Goal: Navigation & Orientation: Find specific page/section

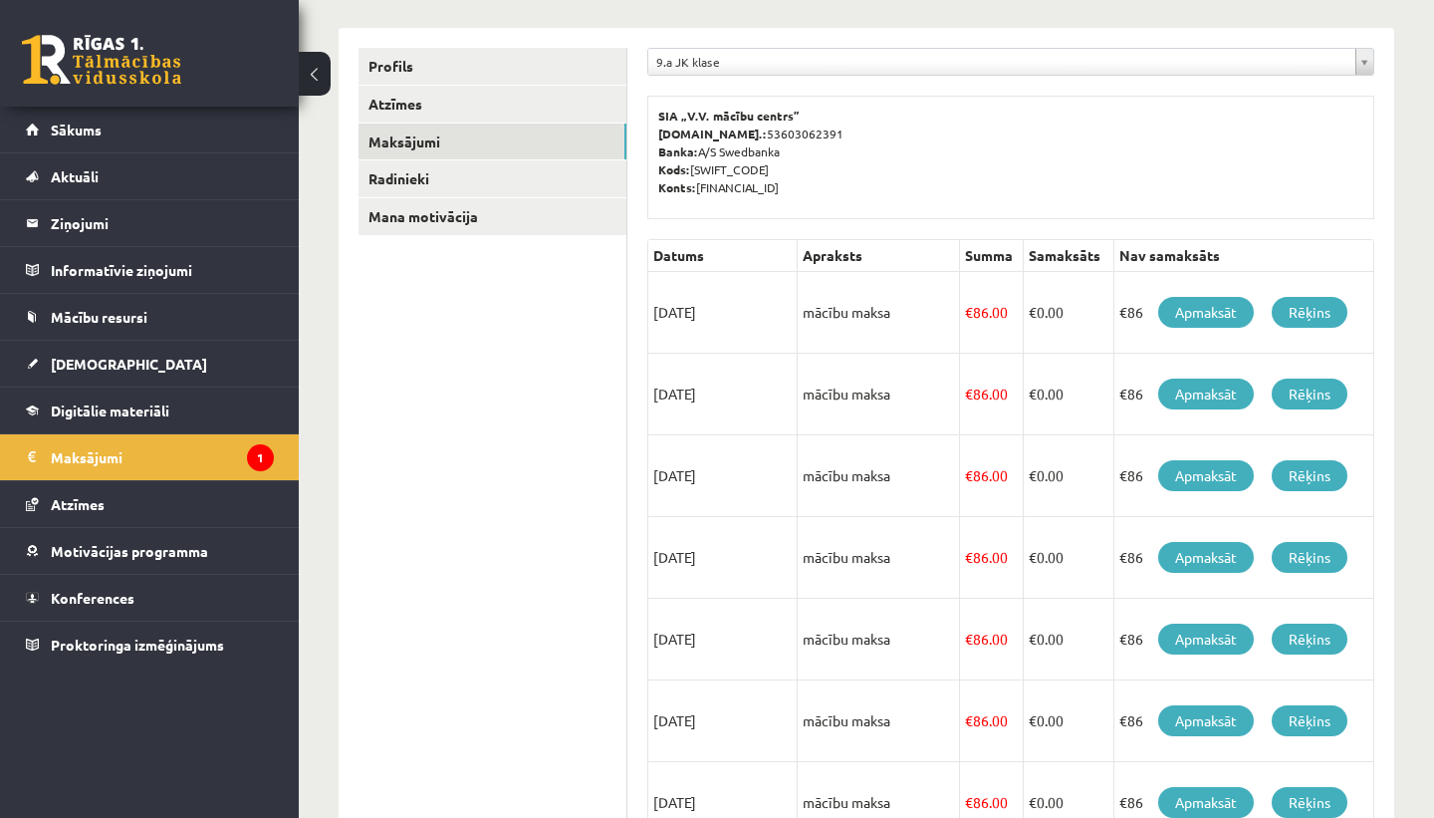
scroll to position [232, 0]
click at [180, 192] on link "Aktuāli" at bounding box center [150, 176] width 248 height 46
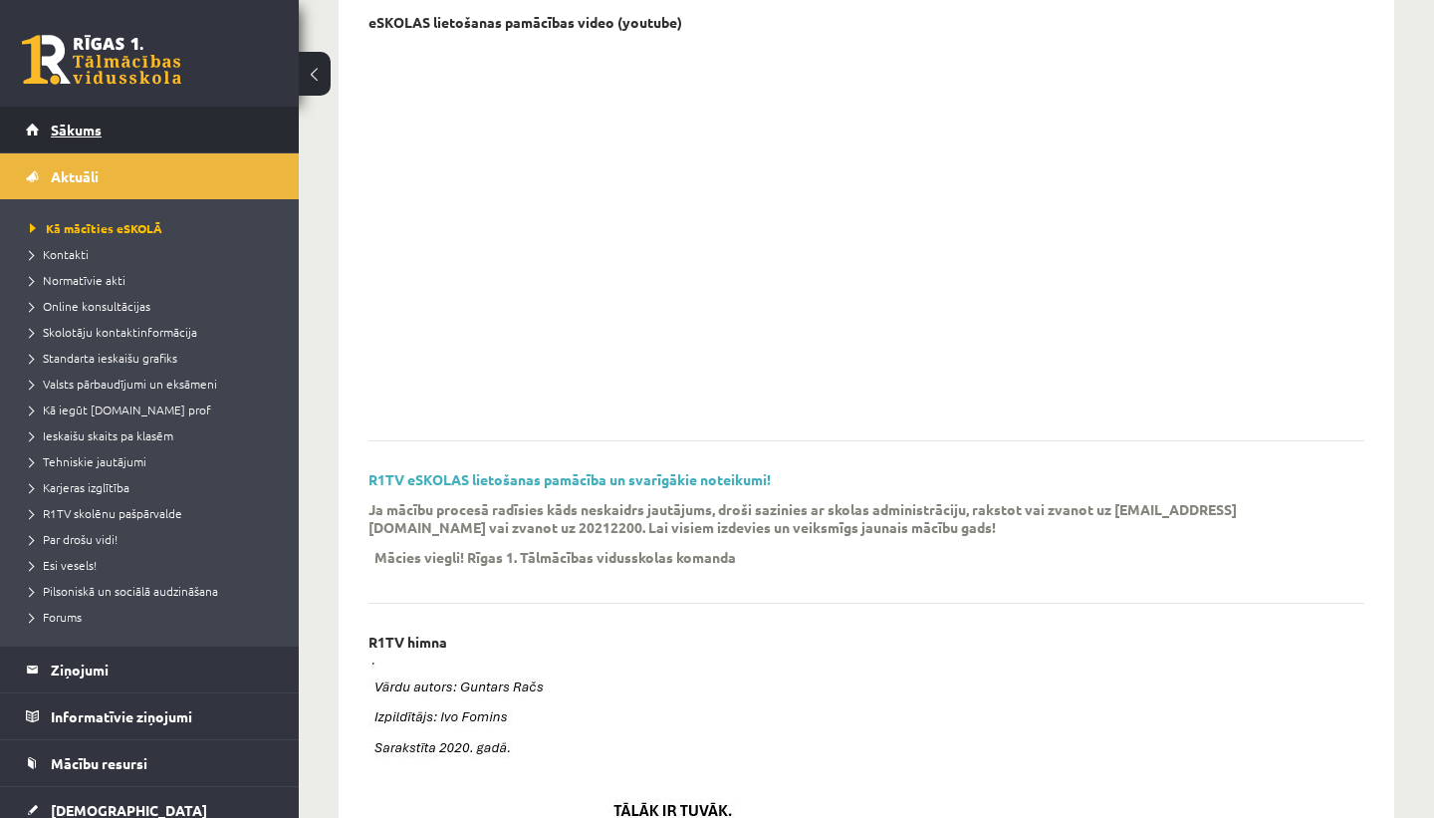
click at [244, 133] on link "Sākums" at bounding box center [150, 130] width 248 height 46
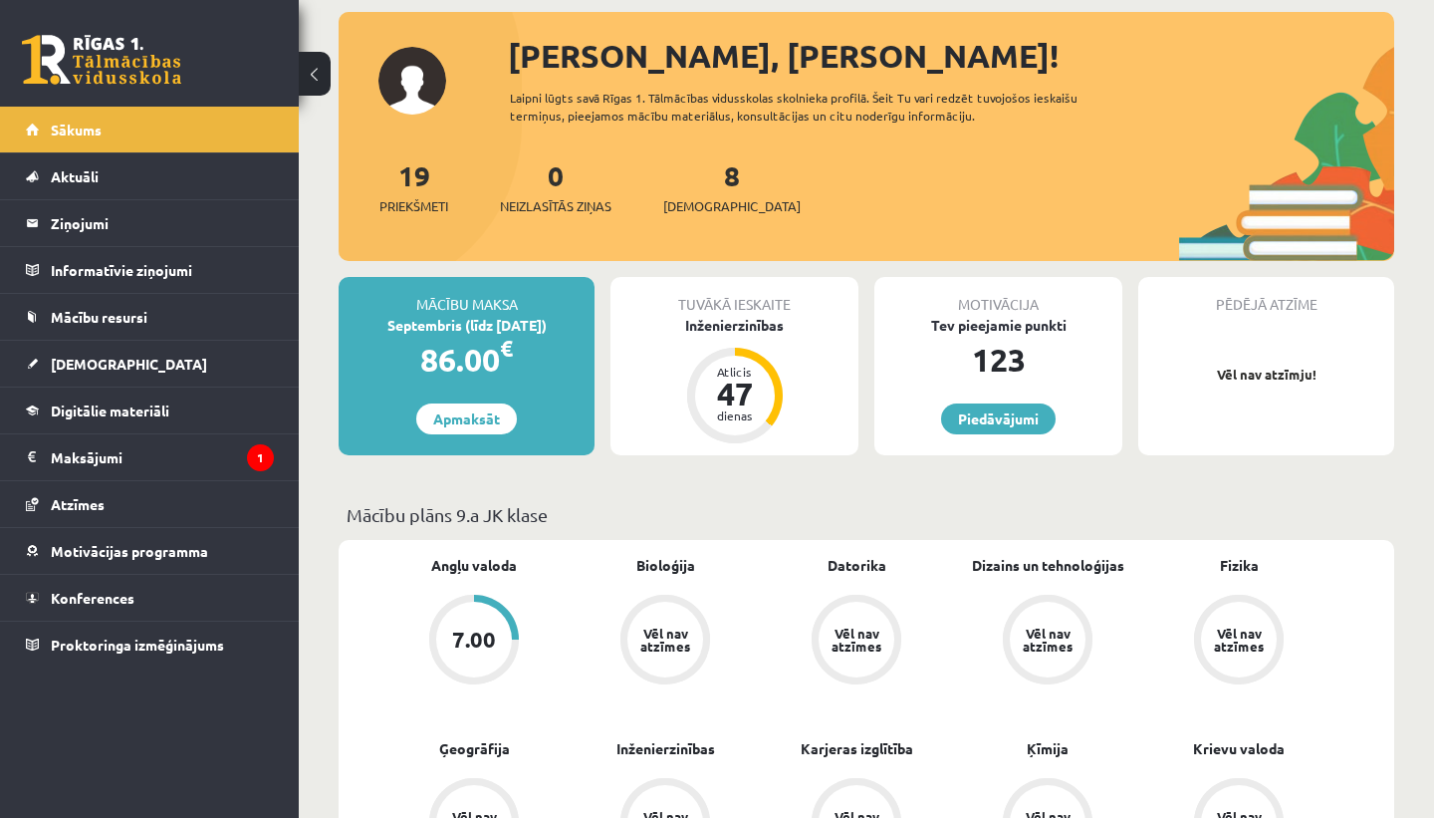
scroll to position [101, 0]
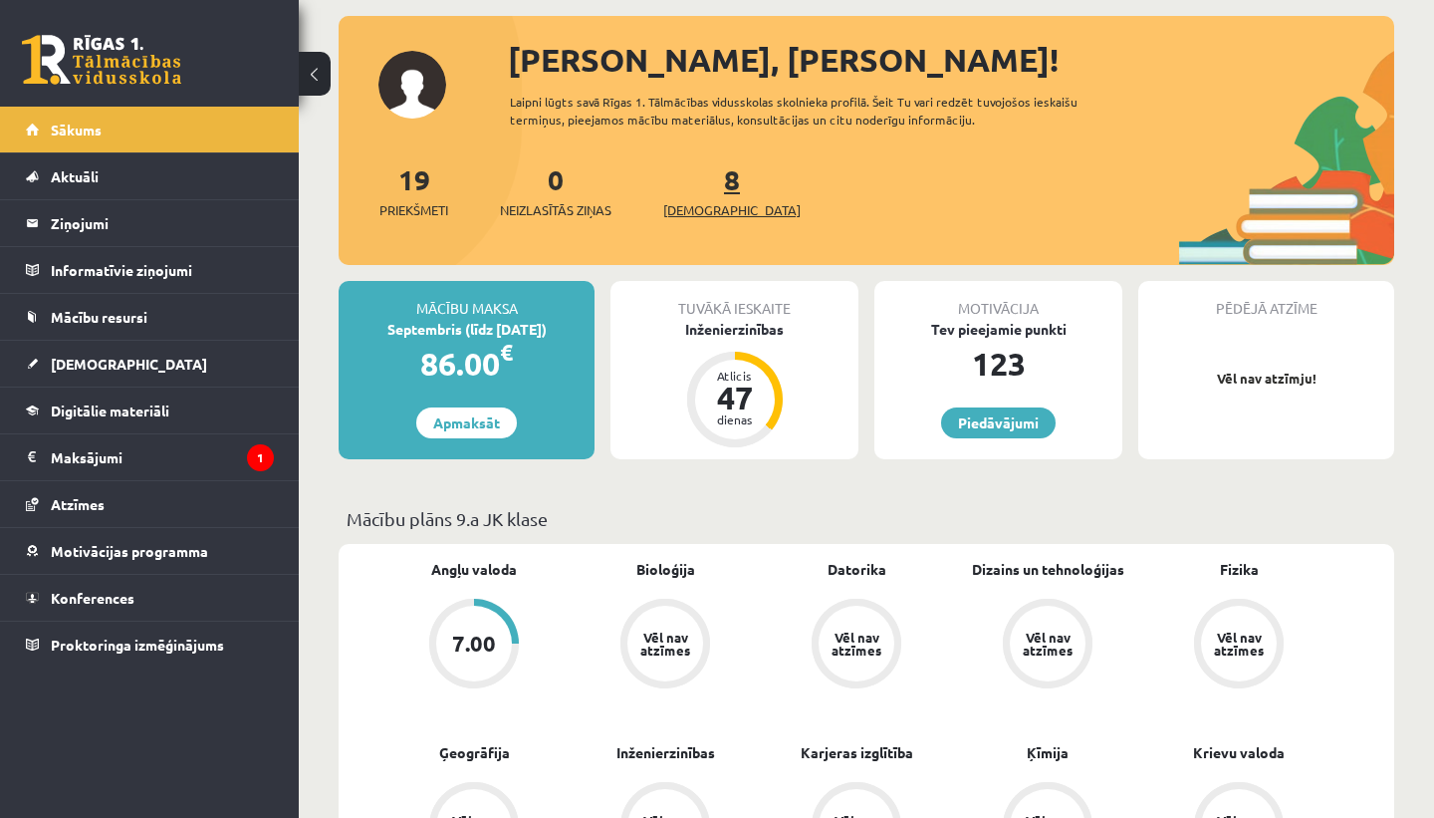
click at [712, 204] on span "[DEMOGRAPHIC_DATA]" at bounding box center [731, 210] width 137 height 20
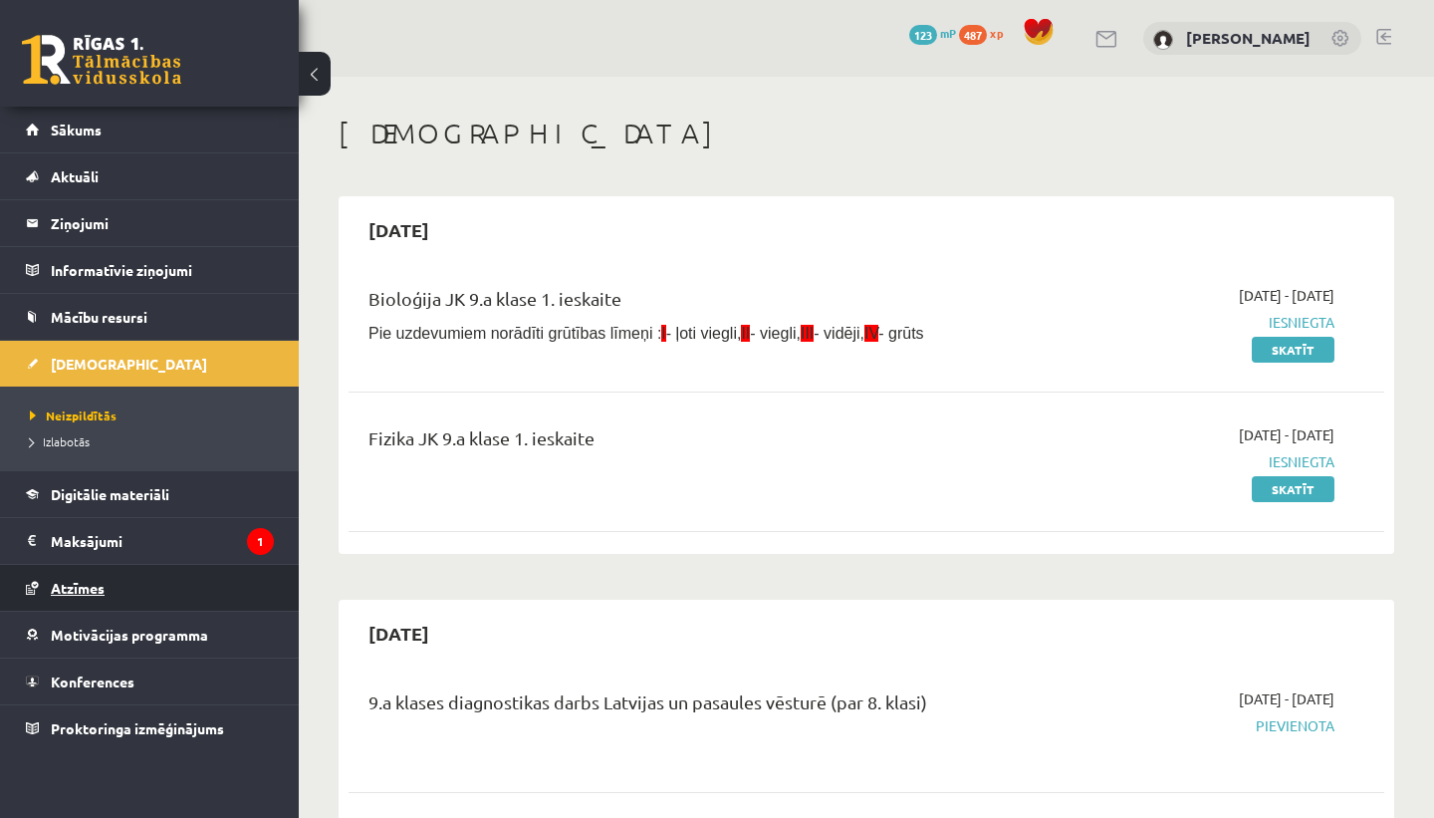
click at [110, 582] on link "Atzīmes" at bounding box center [150, 588] width 248 height 46
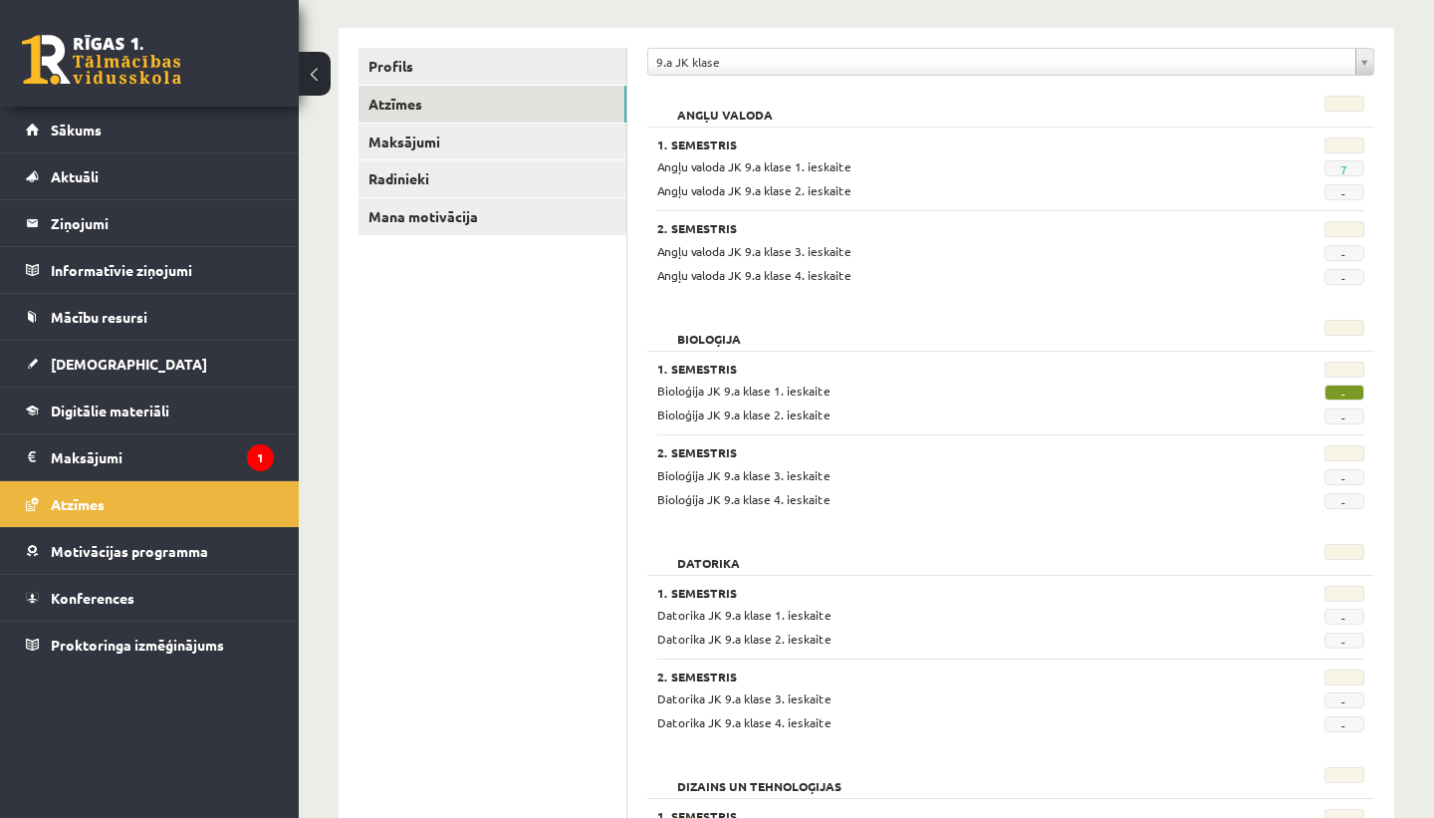
scroll to position [235, 0]
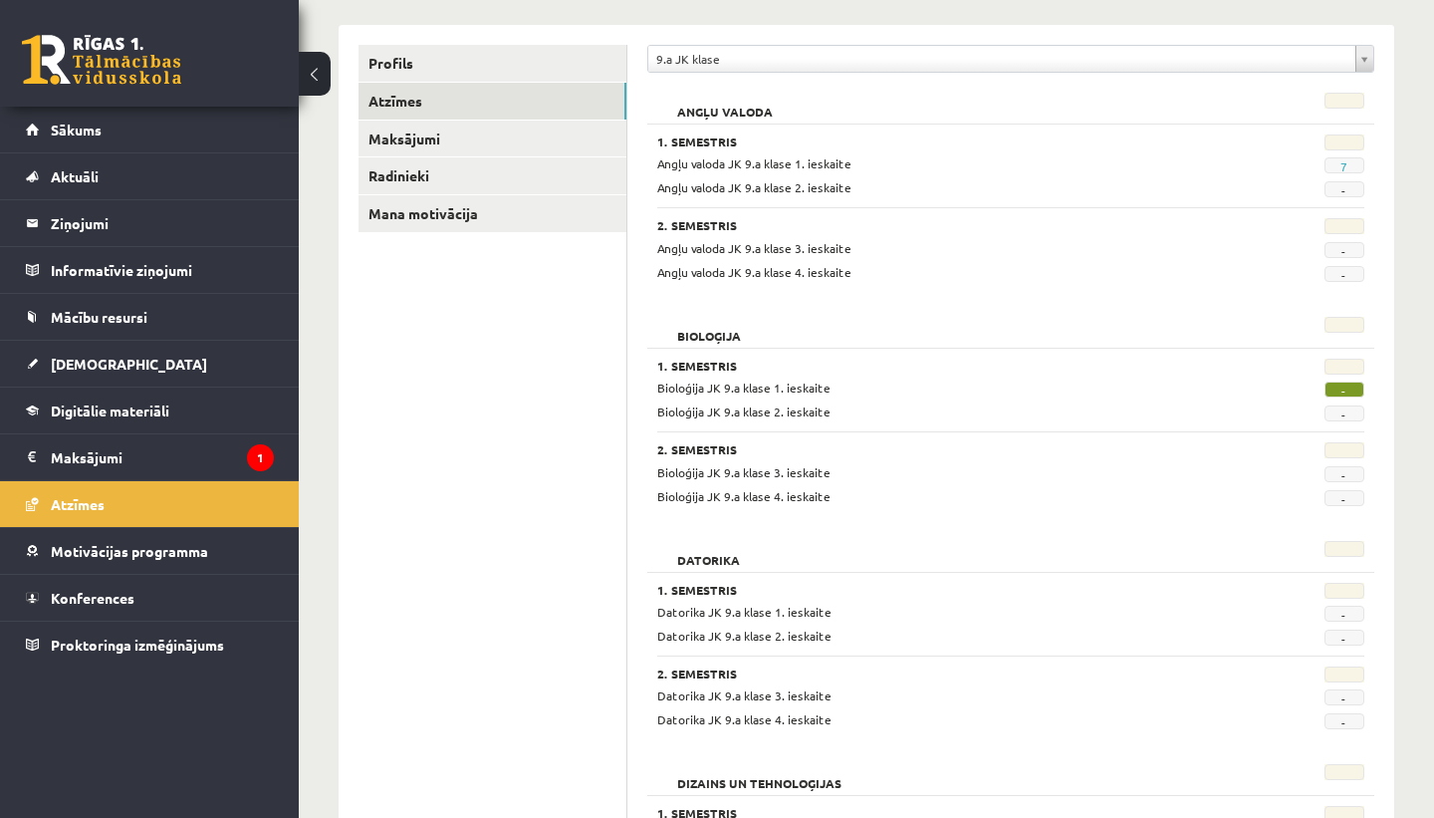
click at [187, 99] on div "0 Dāvanas 123 mP 487 xp" at bounding box center [149, 53] width 299 height 107
click at [183, 116] on link "Sākums" at bounding box center [150, 130] width 248 height 46
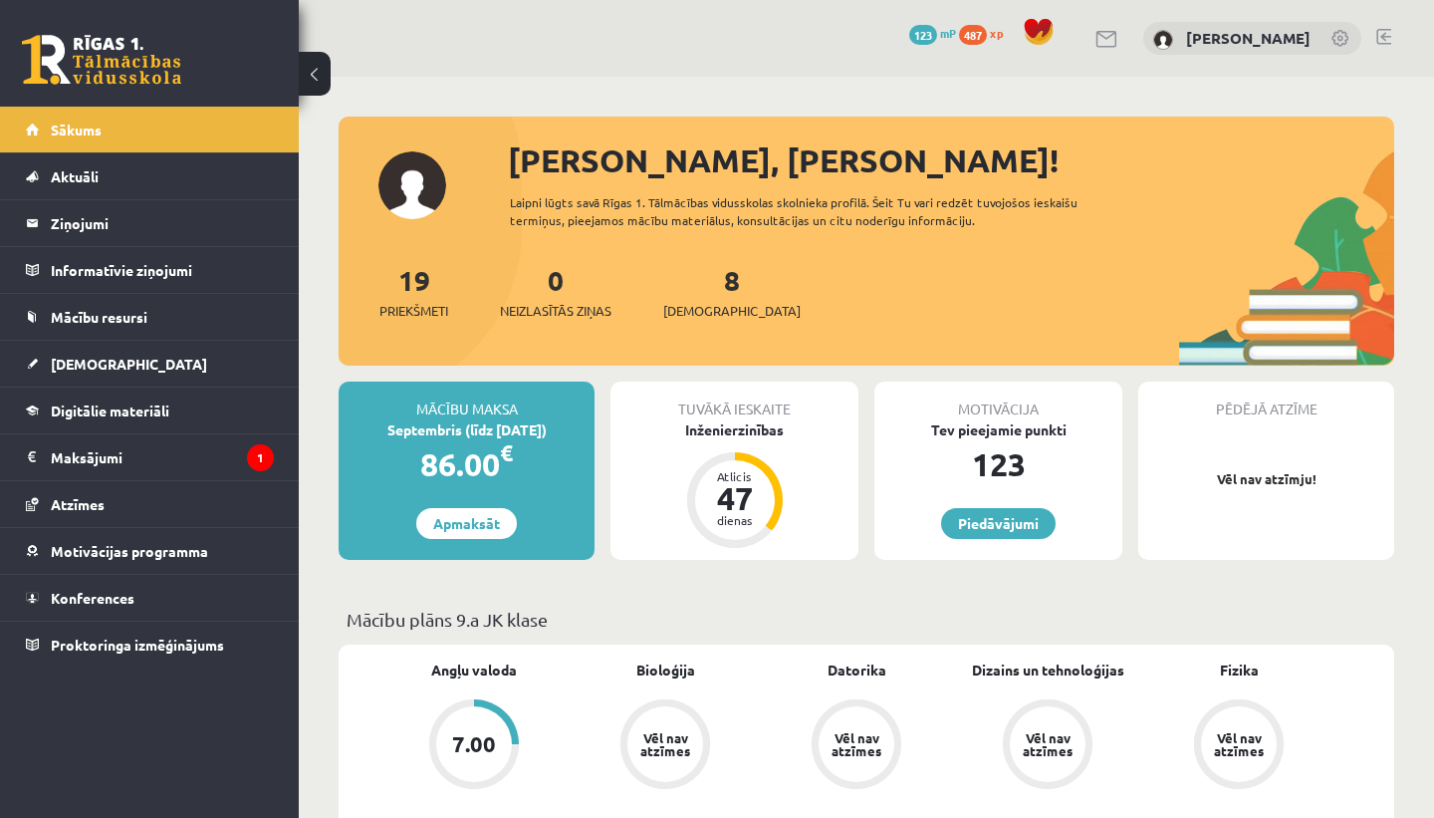
click at [975, 30] on span "487" at bounding box center [973, 35] width 28 height 20
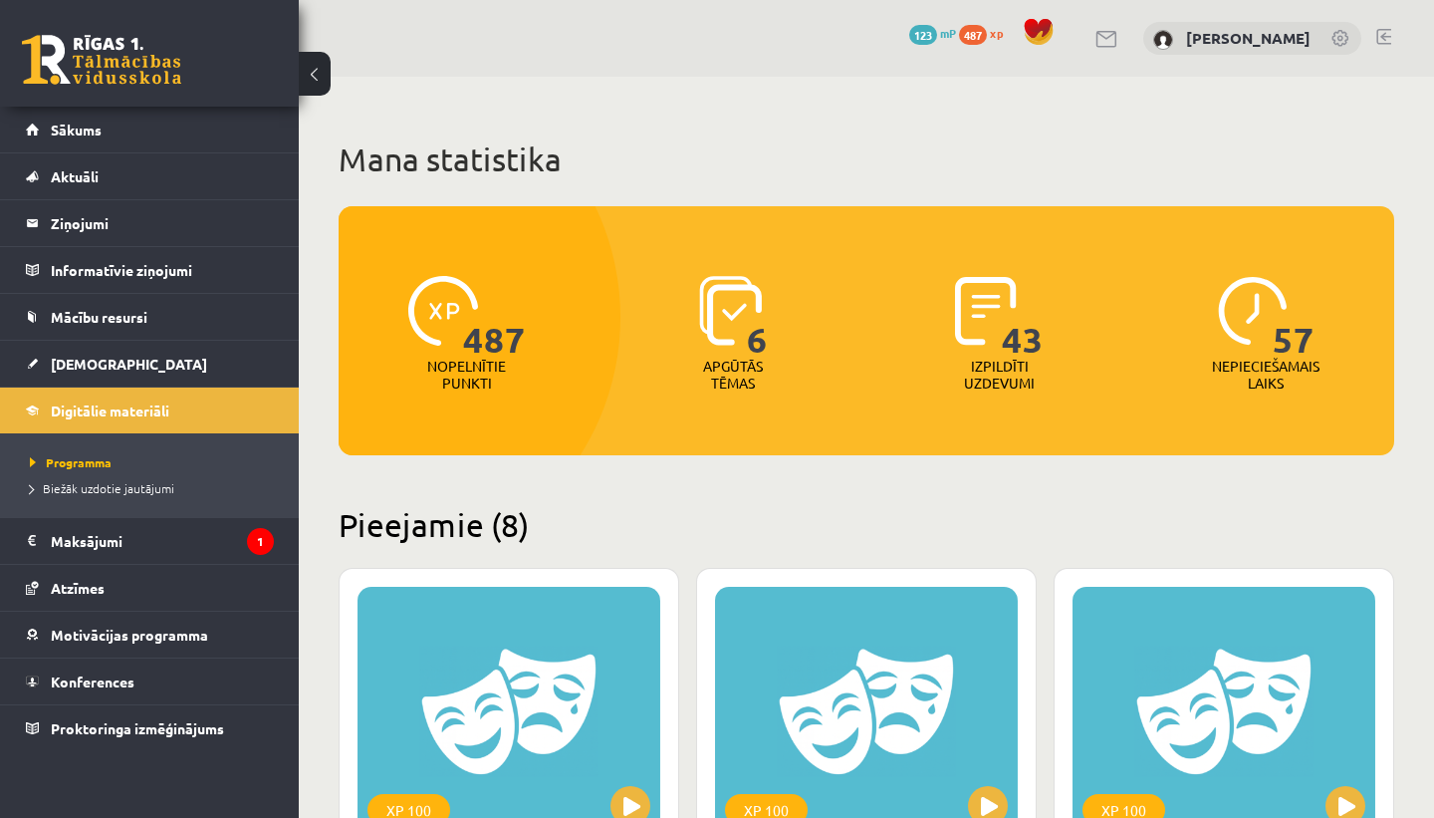
click at [927, 39] on span "123" at bounding box center [923, 35] width 28 height 20
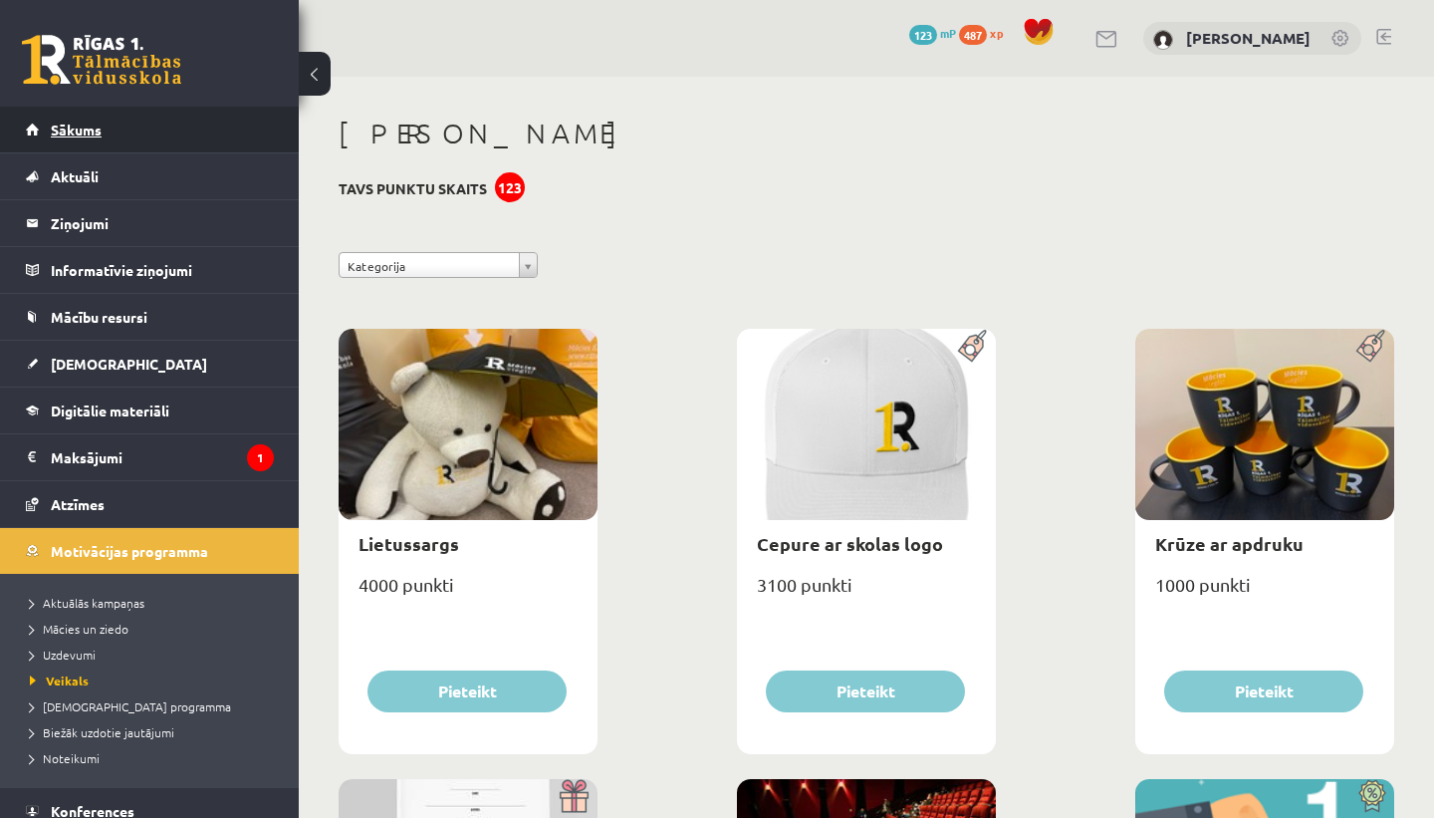
click at [184, 132] on link "Sākums" at bounding box center [150, 130] width 248 height 46
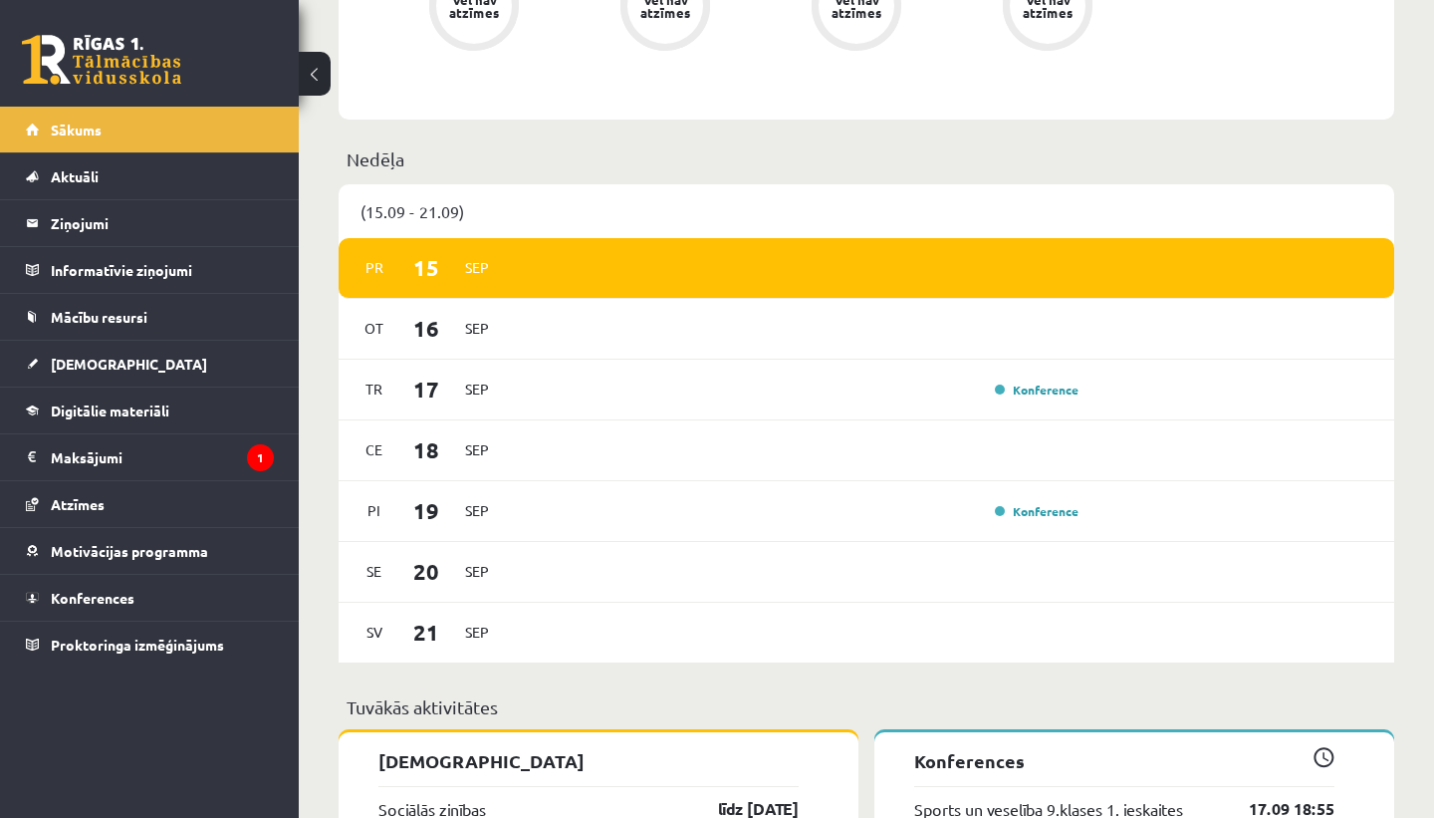
scroll to position [1292, 0]
